Goal: Task Accomplishment & Management: Manage account settings

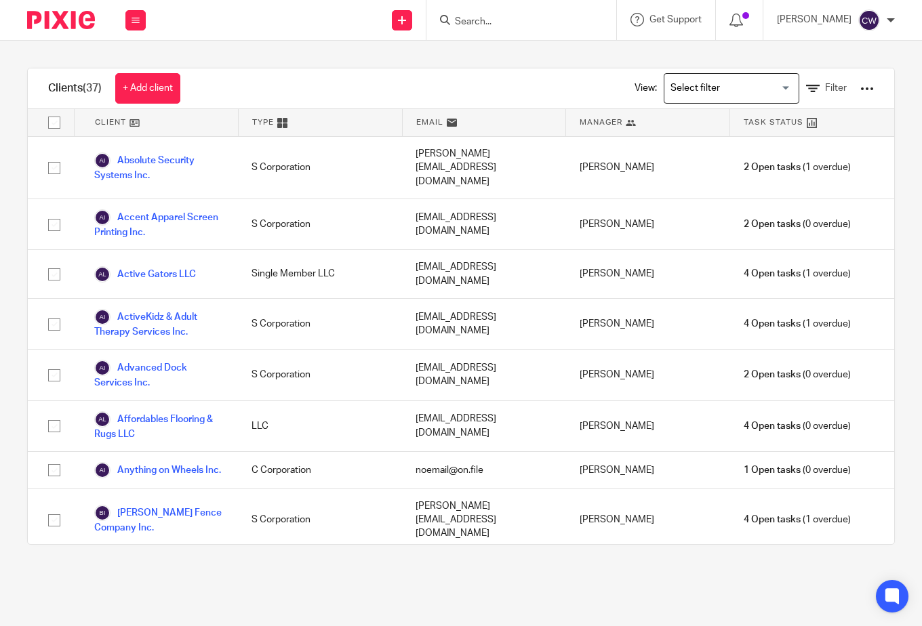
click at [68, 20] on img at bounding box center [61, 20] width 68 height 18
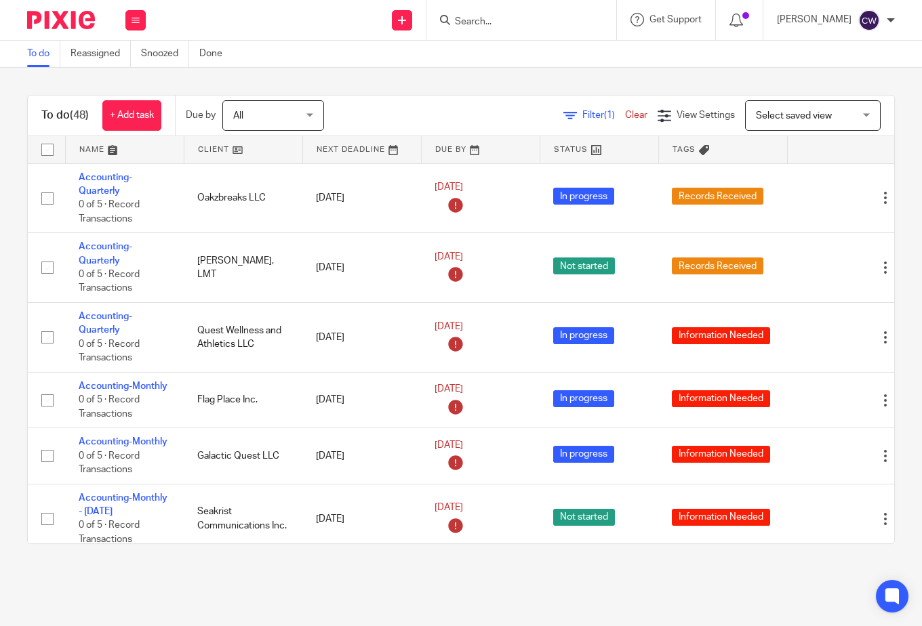
click at [354, 150] on link at bounding box center [362, 149] width 118 height 27
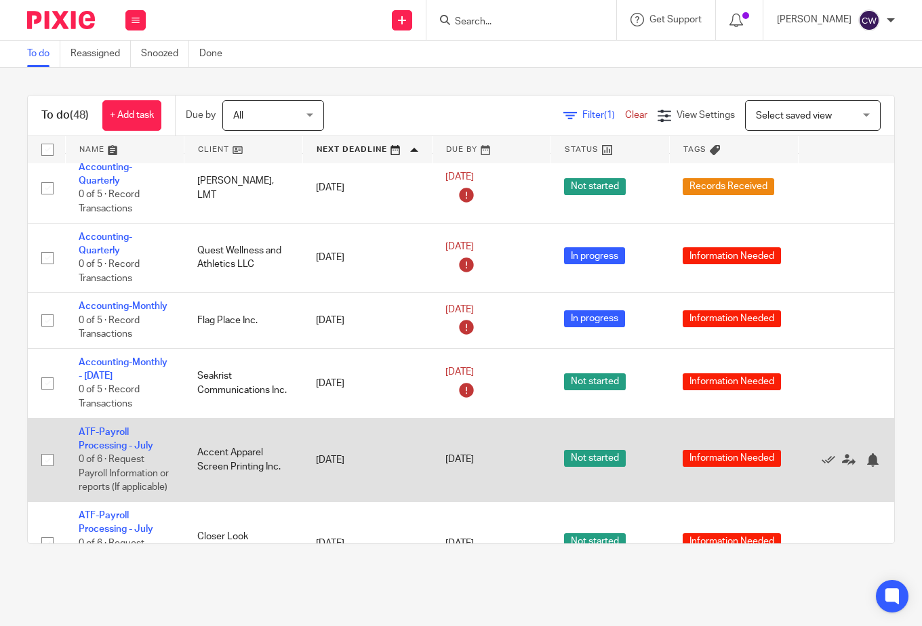
scroll to position [203, 0]
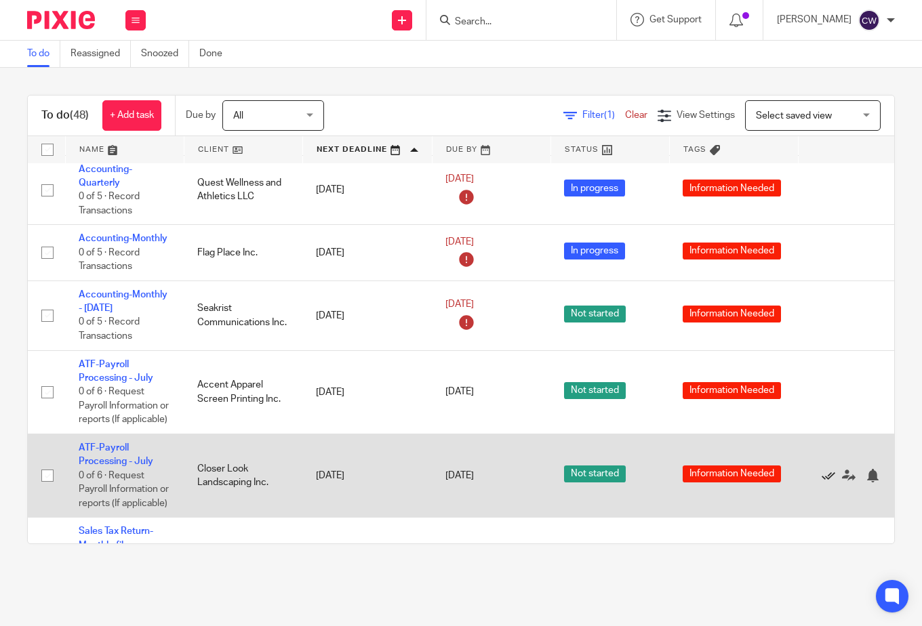
click at [832, 476] on icon at bounding box center [828, 476] width 14 height 14
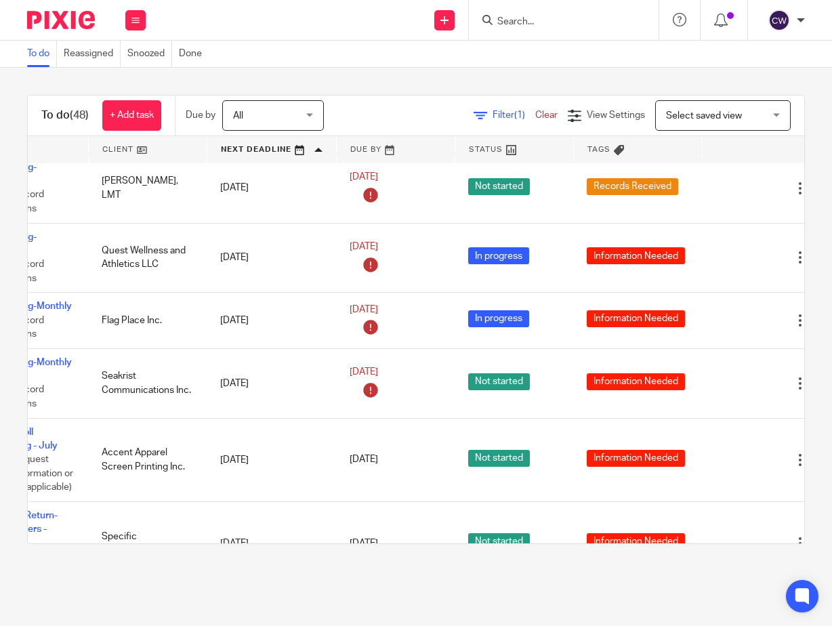
scroll to position [136, 144]
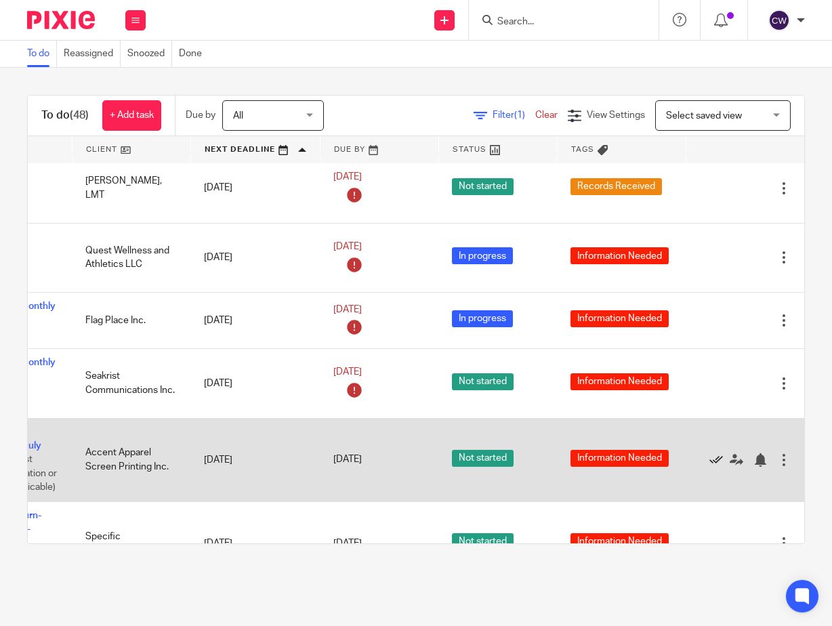
click at [710, 459] on icon at bounding box center [717, 460] width 14 height 14
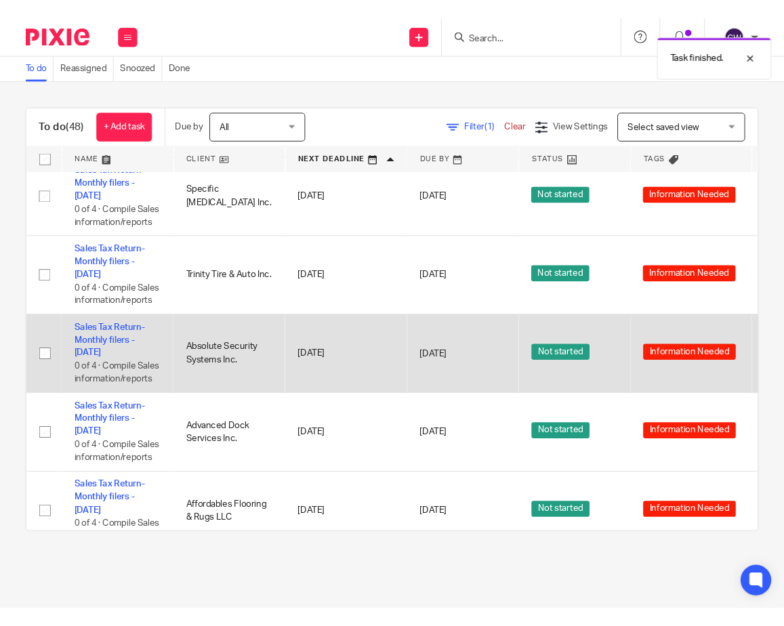
scroll to position [0, 0]
